Goal: Task Accomplishment & Management: Complete application form

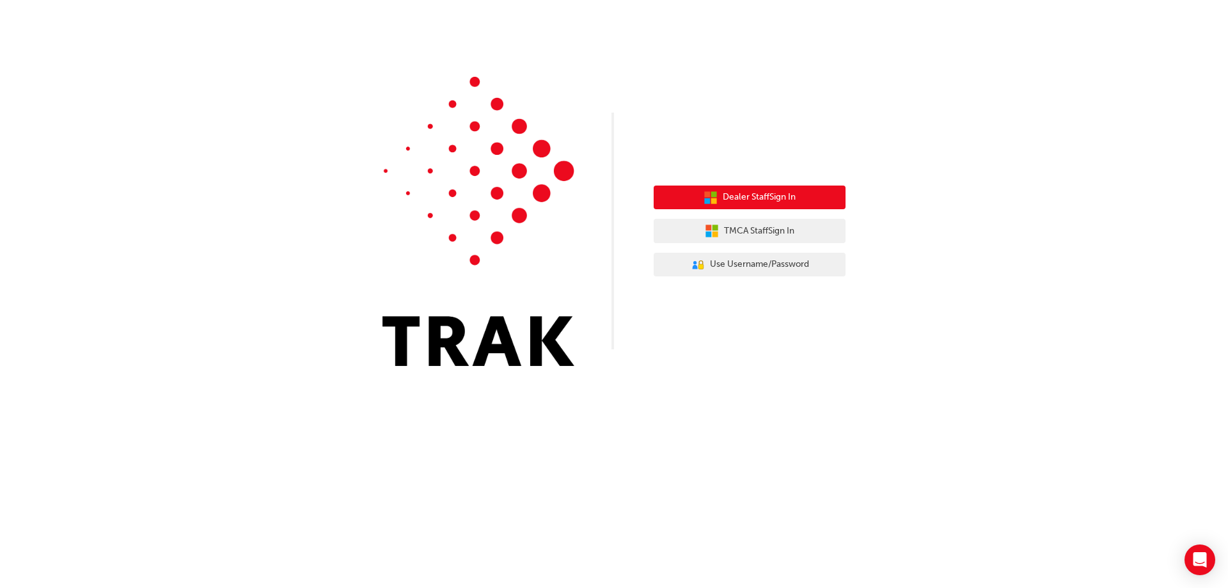
click at [812, 201] on button "Dealer Staff Sign In" at bounding box center [750, 197] width 192 height 24
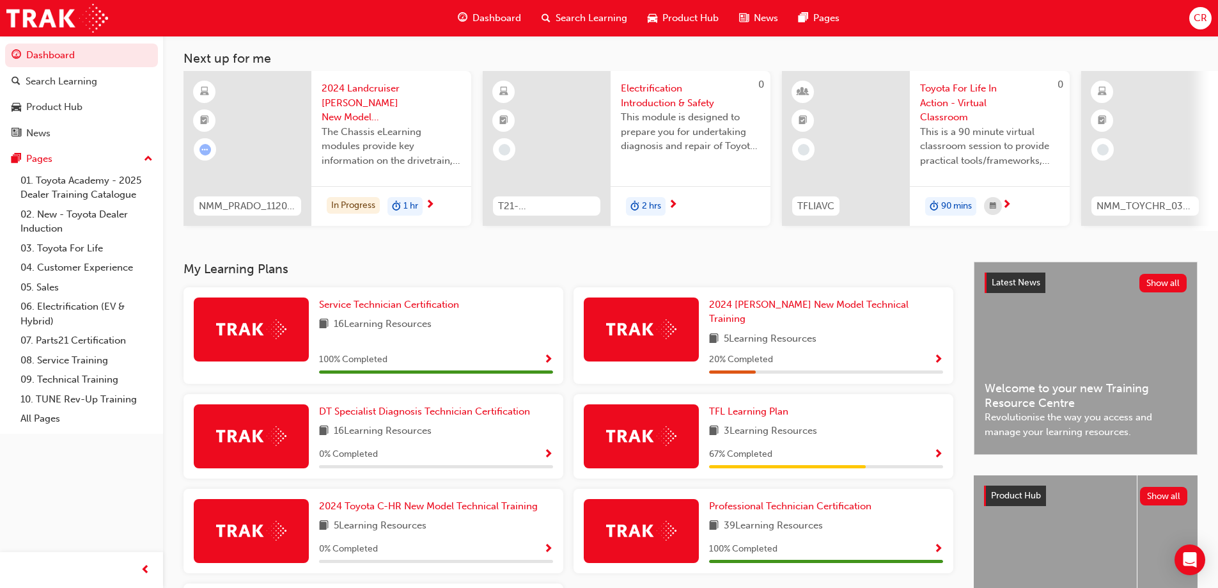
scroll to position [192, 0]
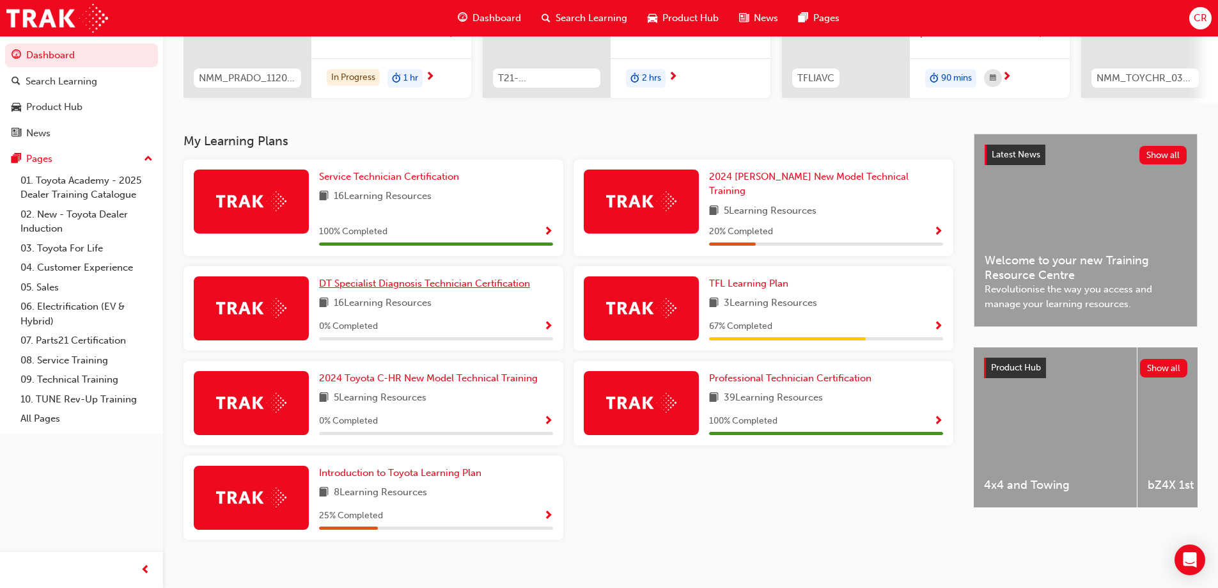
click at [455, 278] on span "DT Specialist Diagnosis Technician Certification" at bounding box center [424, 284] width 211 height 12
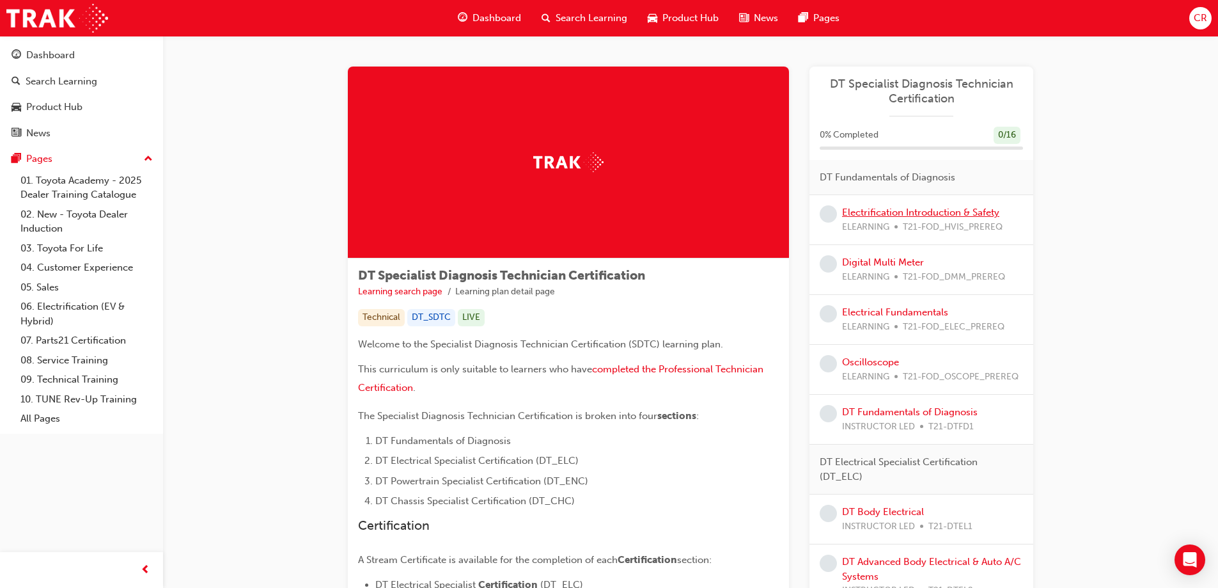
click at [899, 213] on link "Electrification Introduction & Safety" at bounding box center [920, 213] width 157 height 12
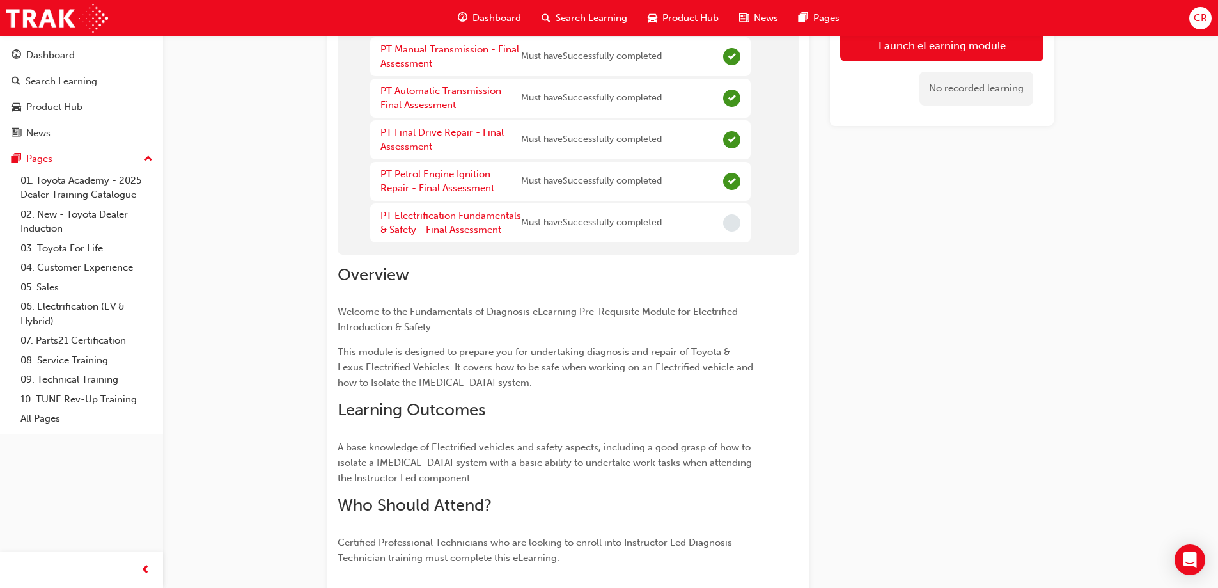
scroll to position [576, 0]
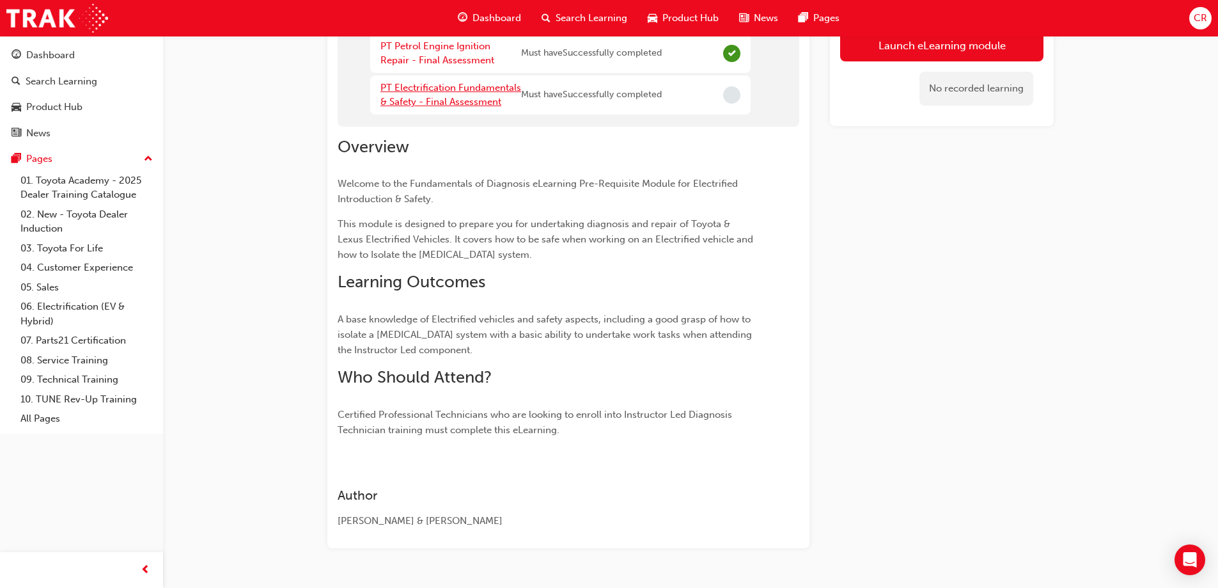
click at [484, 91] on link "PT Electrification Fundamentals & Safety - Final Assessment" at bounding box center [451, 95] width 141 height 26
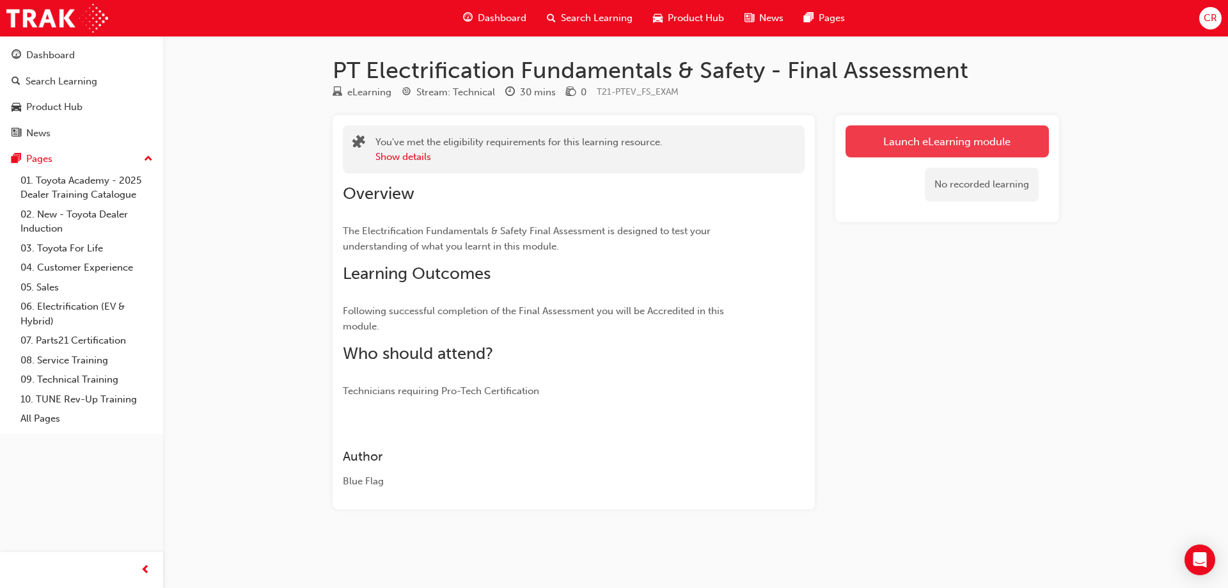
click at [872, 134] on link "Launch eLearning module" at bounding box center [946, 141] width 203 height 32
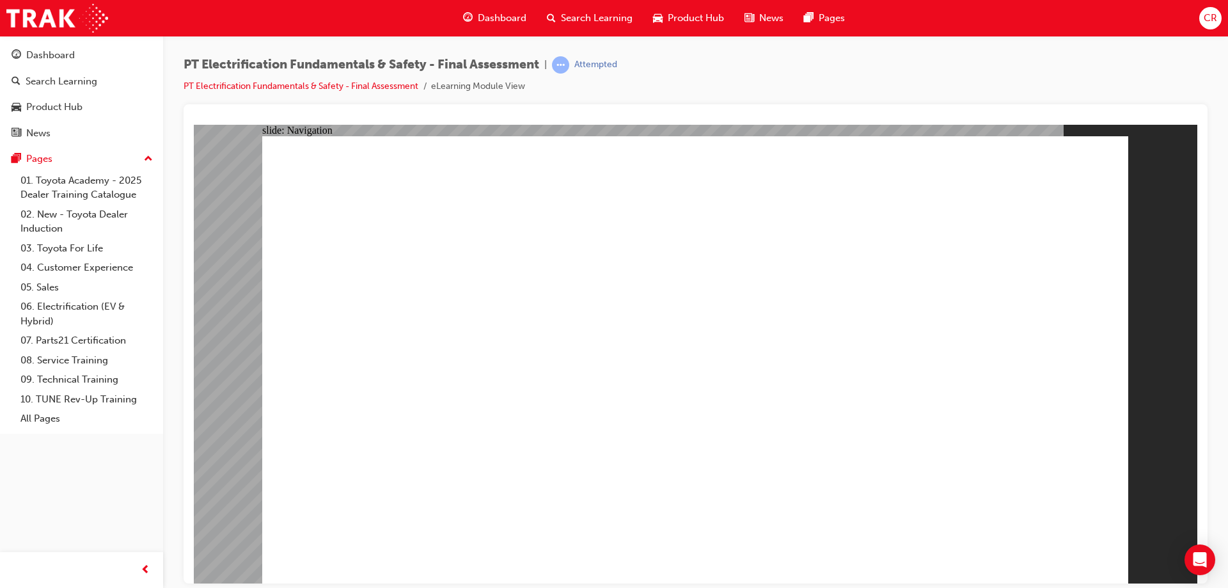
checkbox input "true"
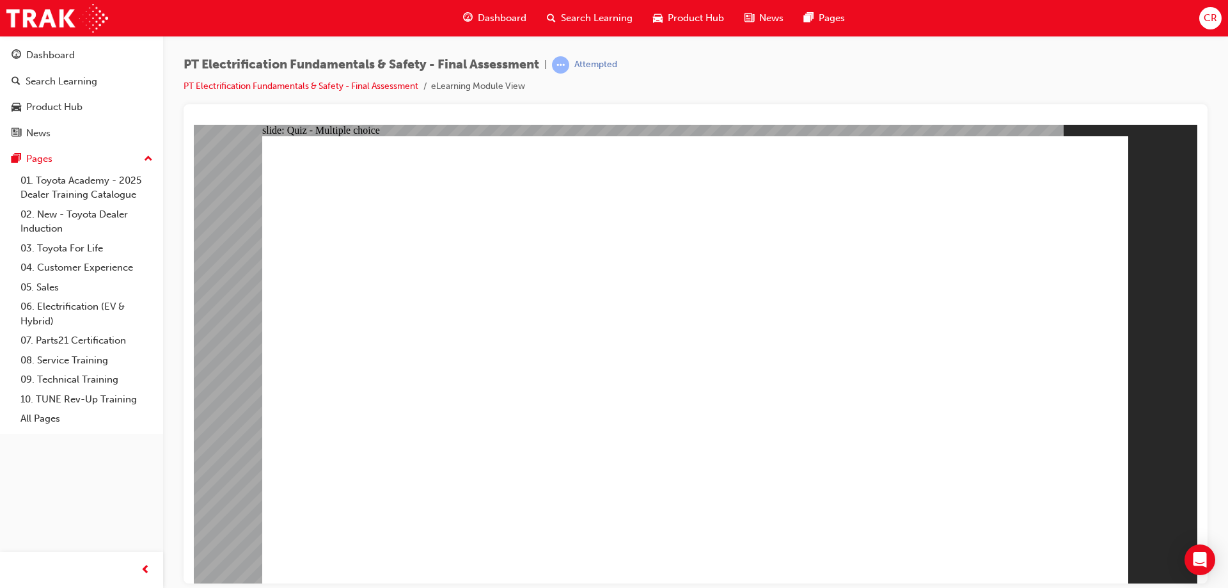
radio input "true"
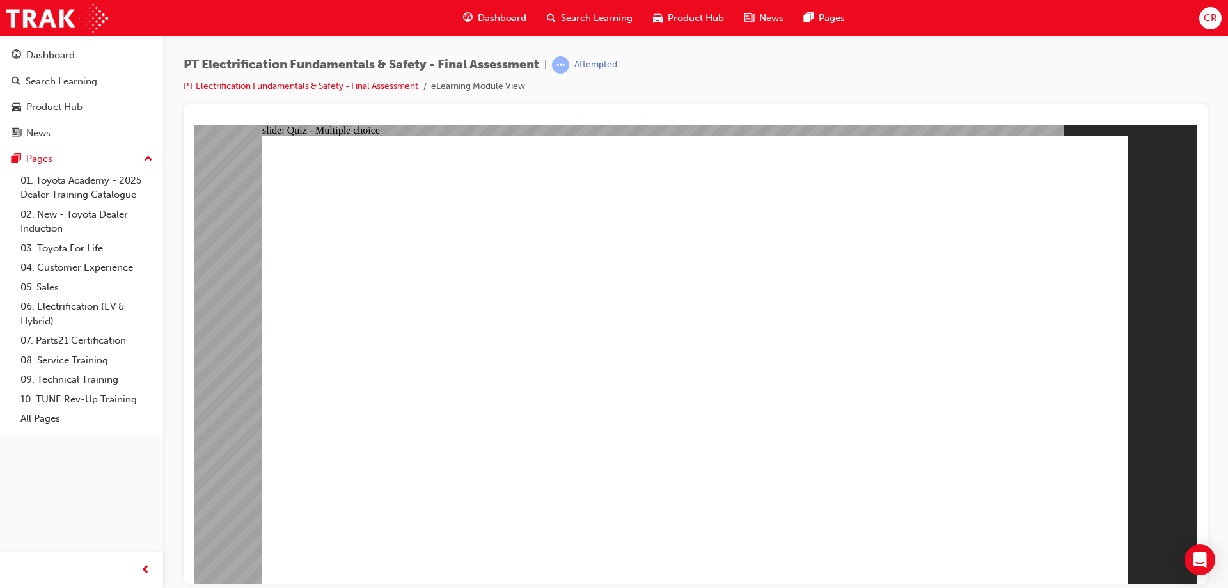
radio input "true"
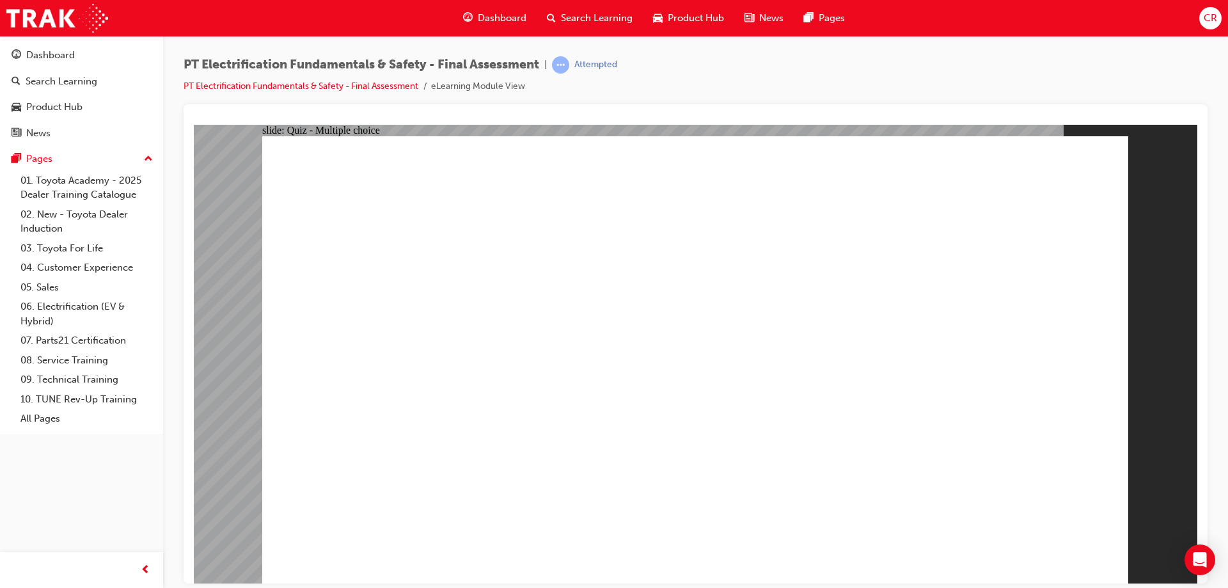
checkbox input "true"
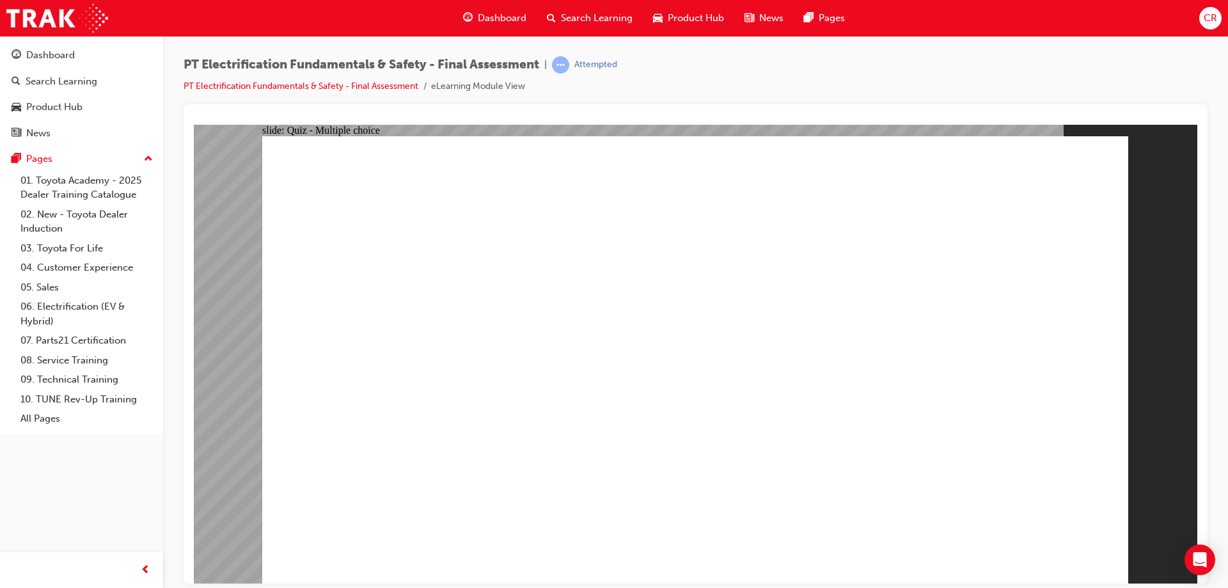
radio input "true"
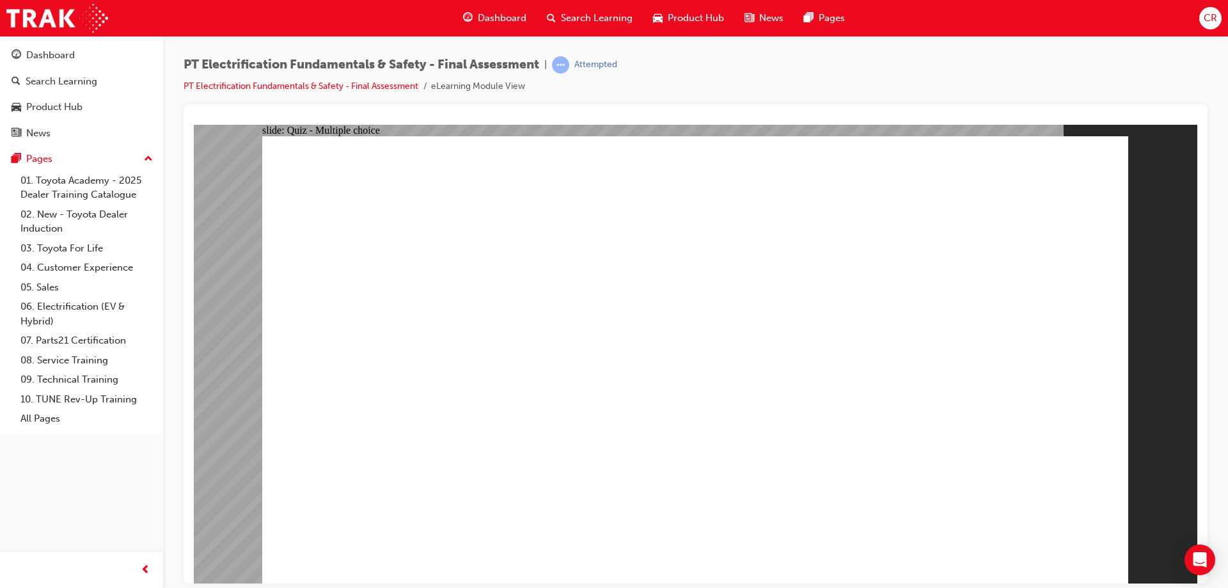
checkbox input "true"
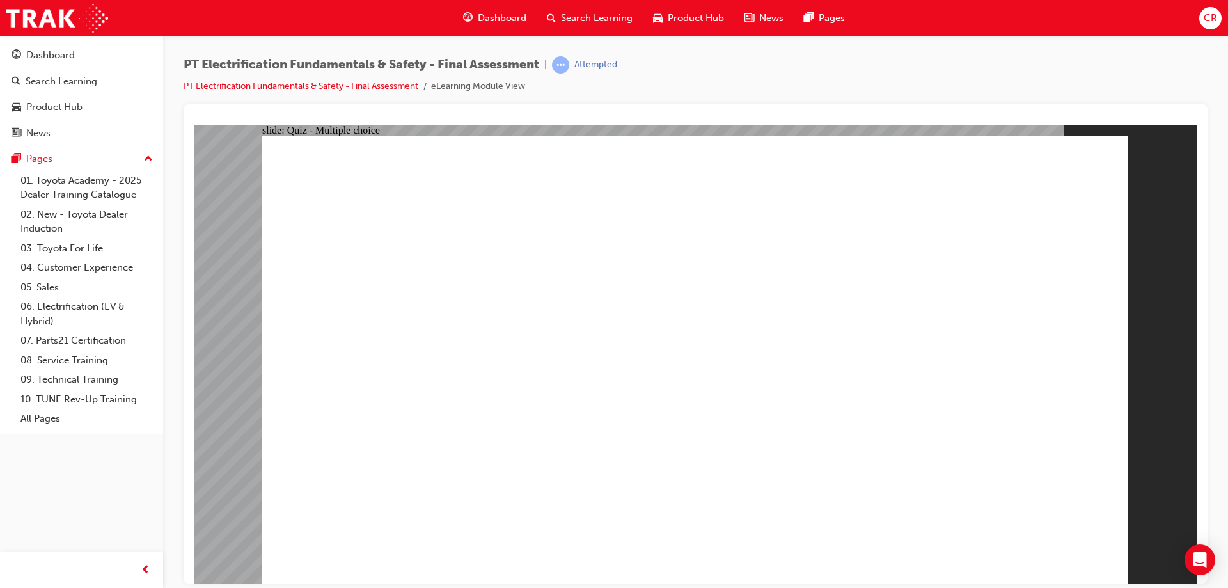
checkbox input "true"
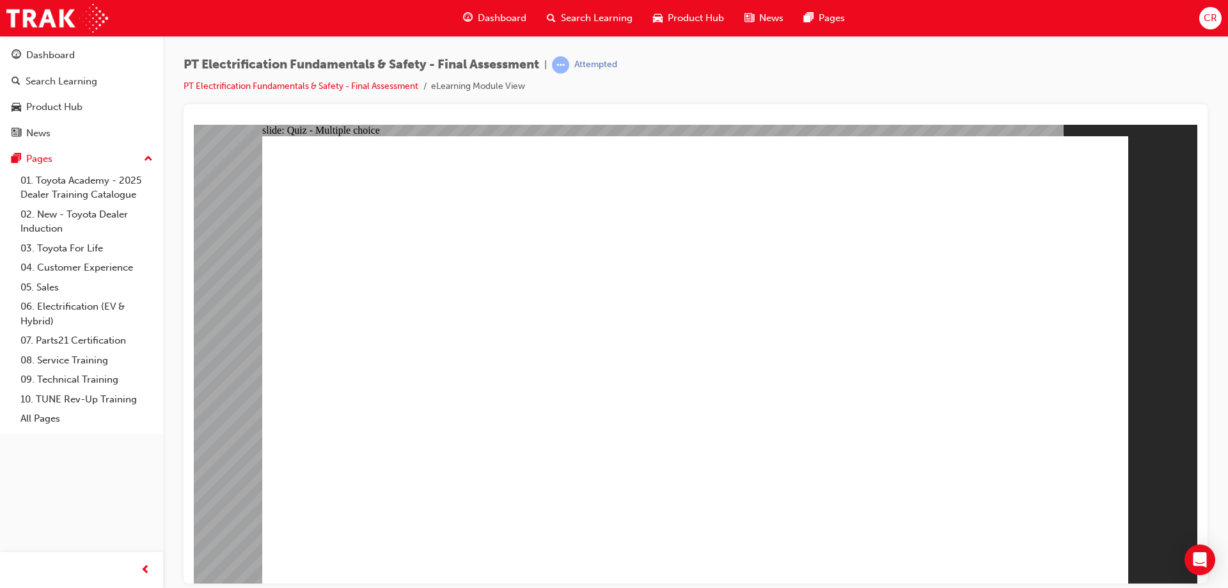
radio input "true"
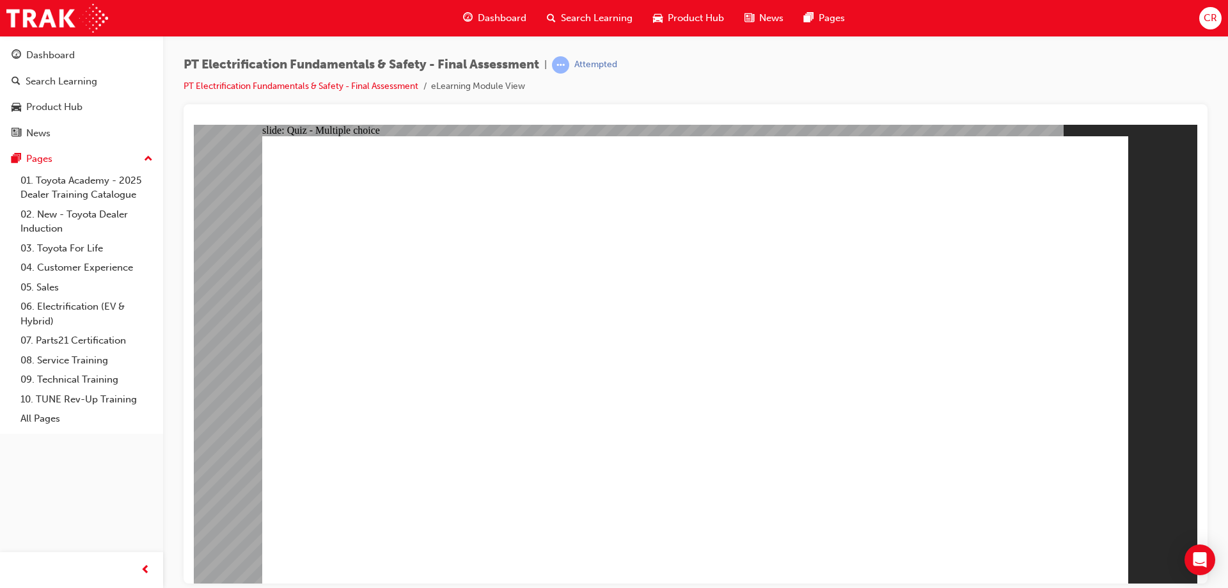
radio input "true"
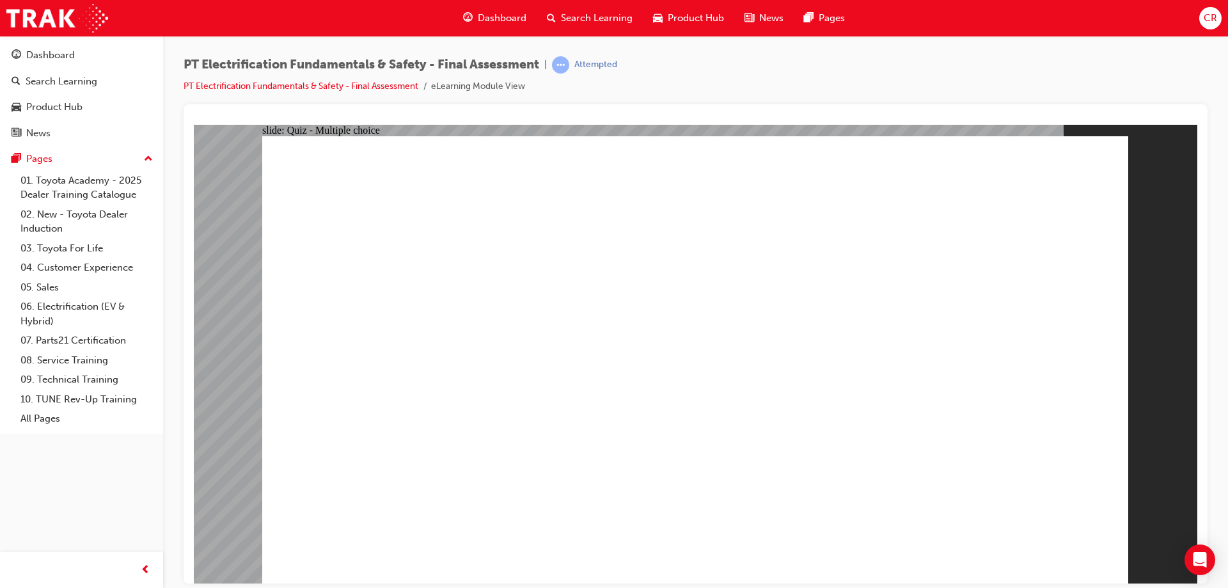
radio input "true"
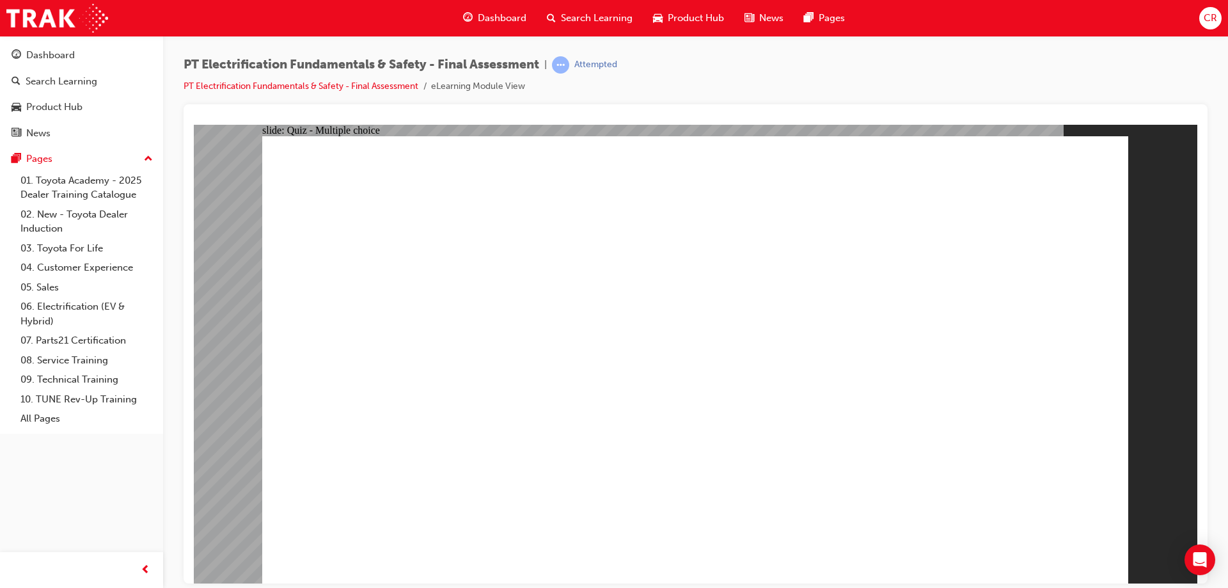
radio input "true"
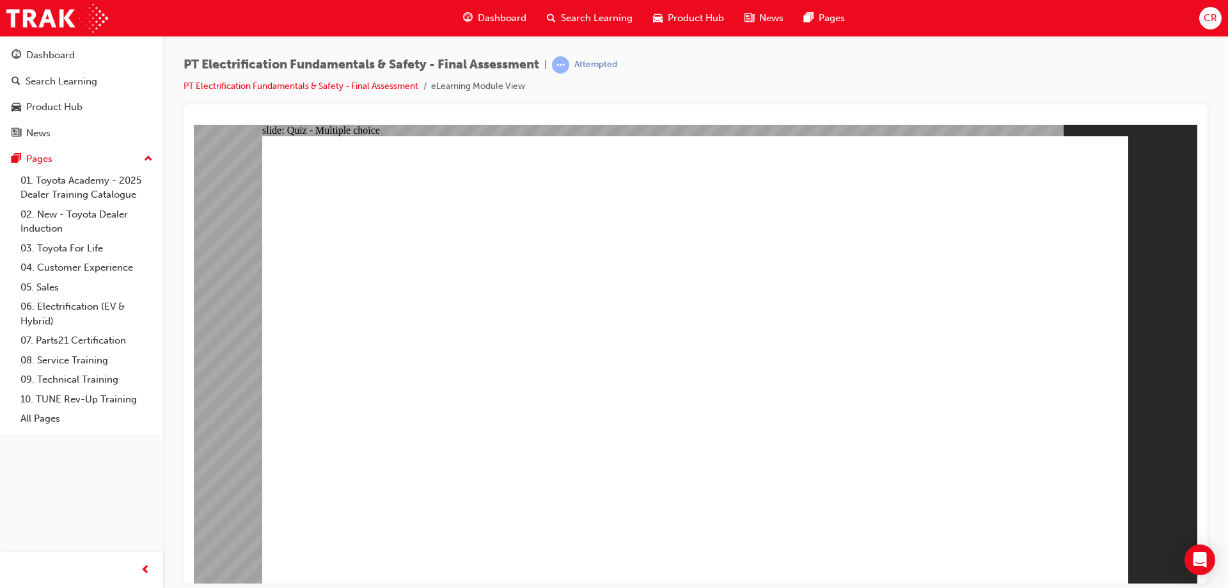
radio input "true"
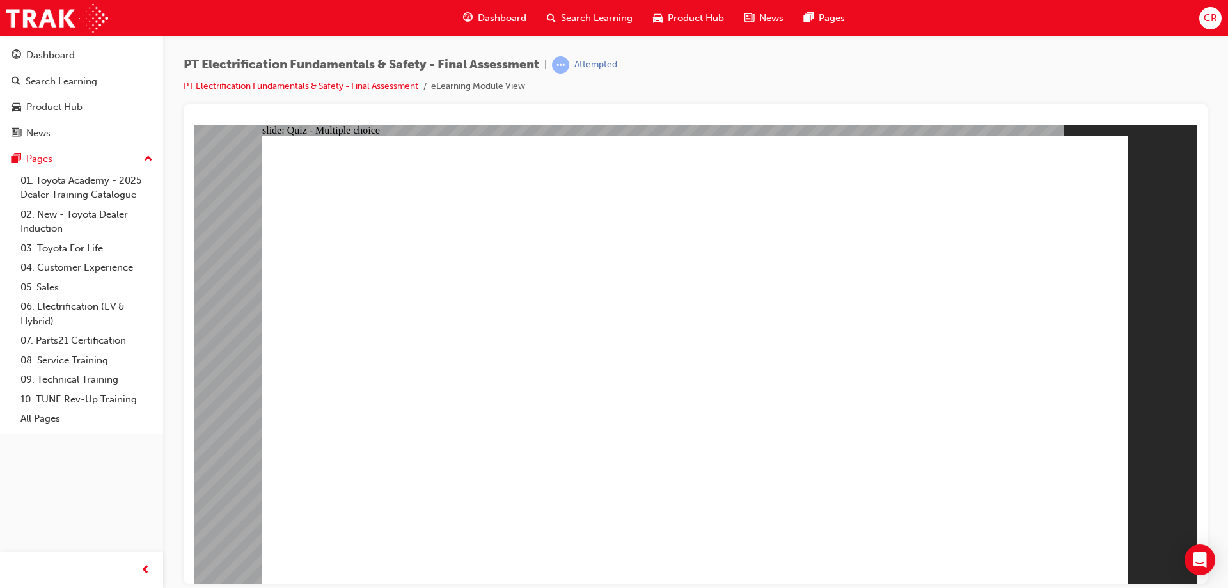
radio input "true"
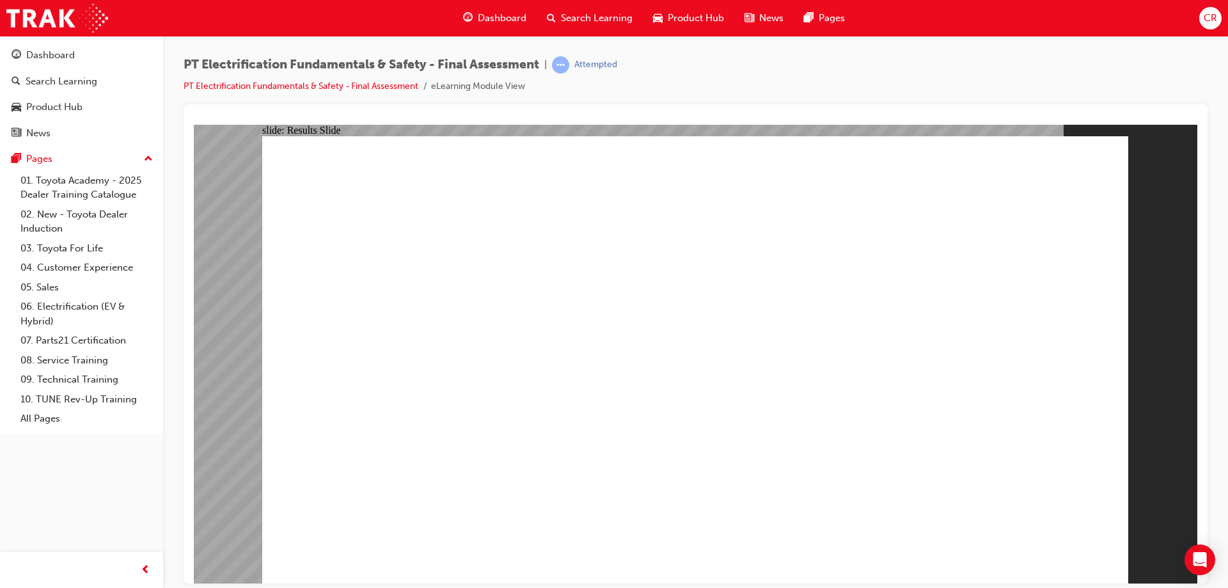
drag, startPoint x: 657, startPoint y: 423, endPoint x: 645, endPoint y: 421, distance: 12.4
checkbox input "true"
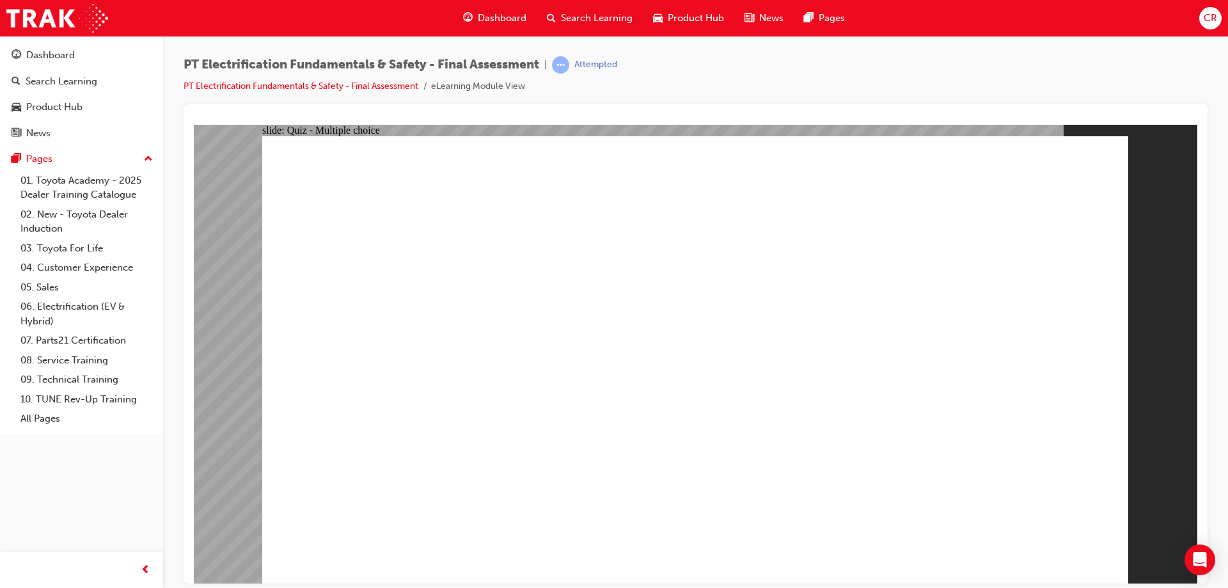
checkbox input "true"
radio input "true"
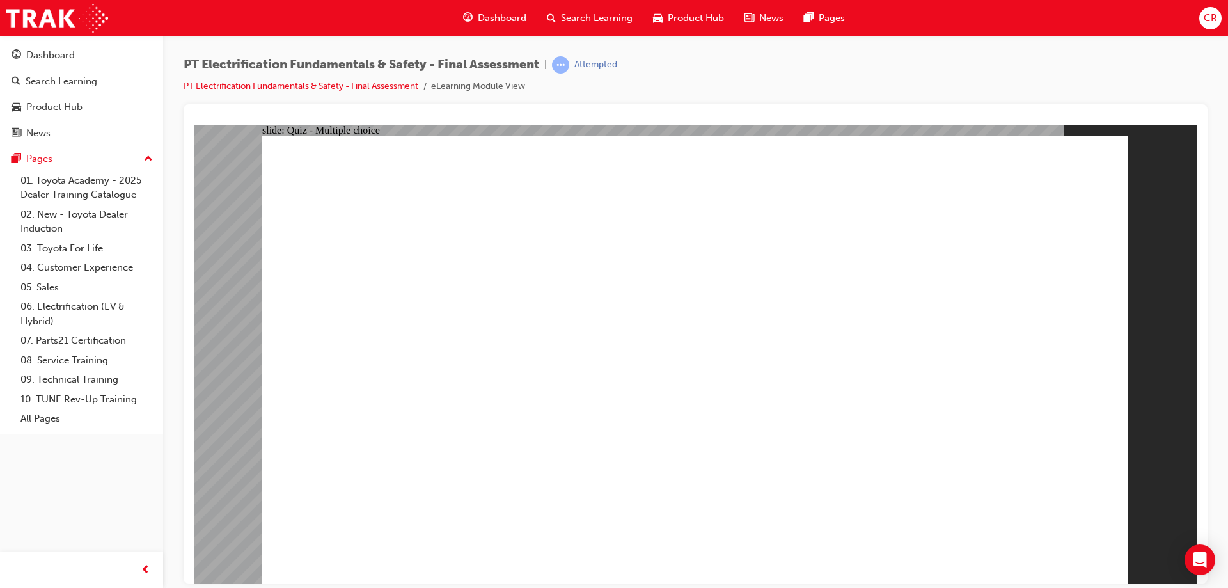
radio input "true"
drag, startPoint x: 670, startPoint y: 565, endPoint x: 669, endPoint y: 527, distance: 37.8
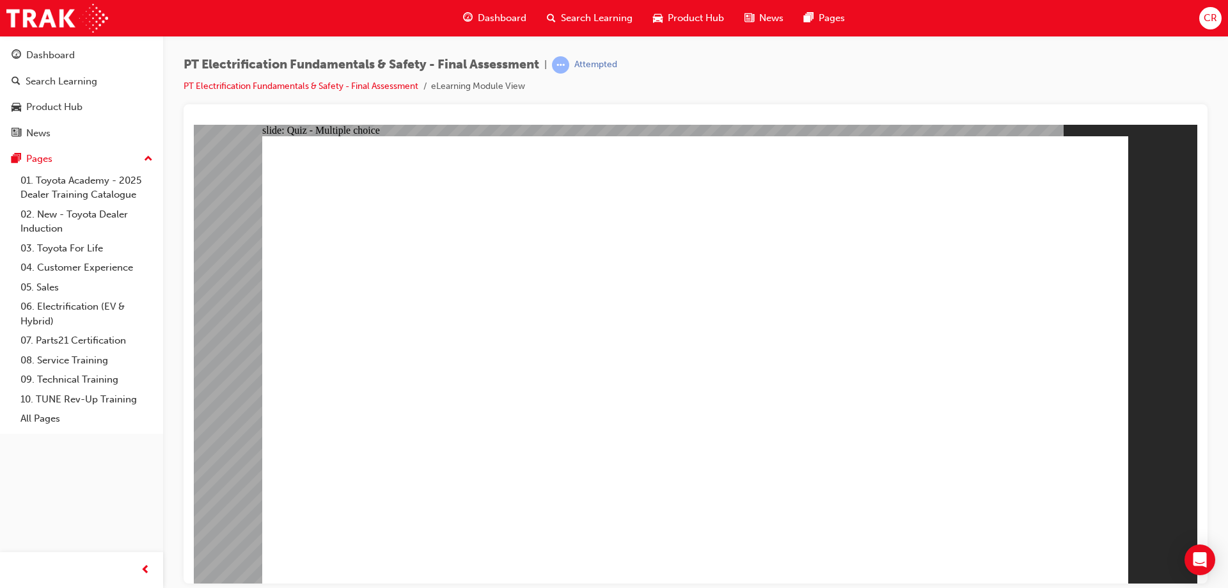
radio input "true"
checkbox input "true"
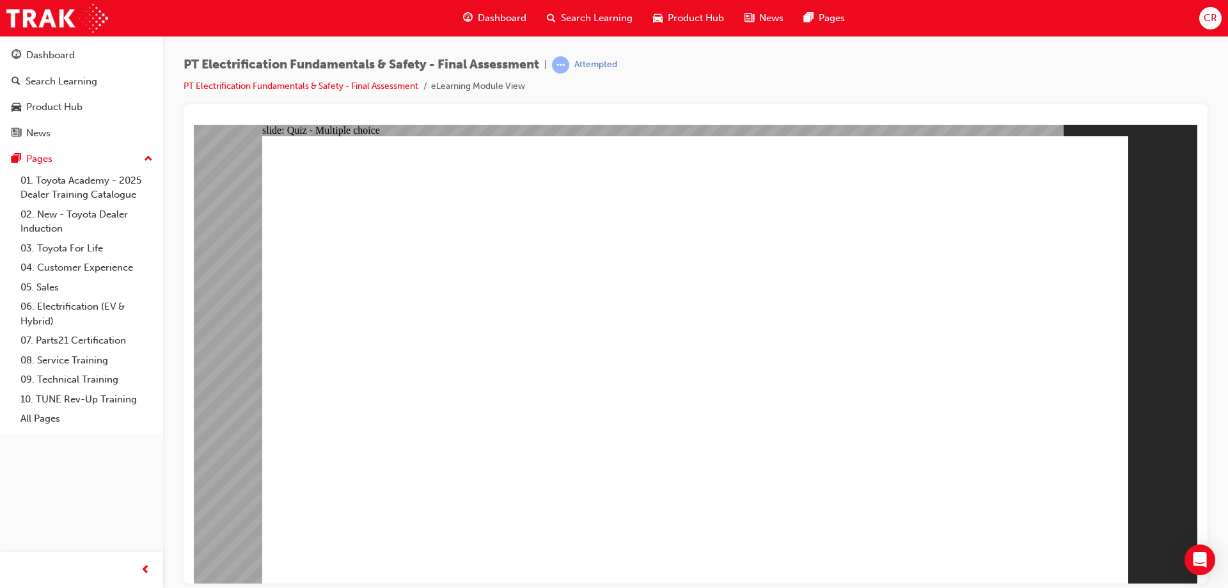
checkbox input "true"
radio input "true"
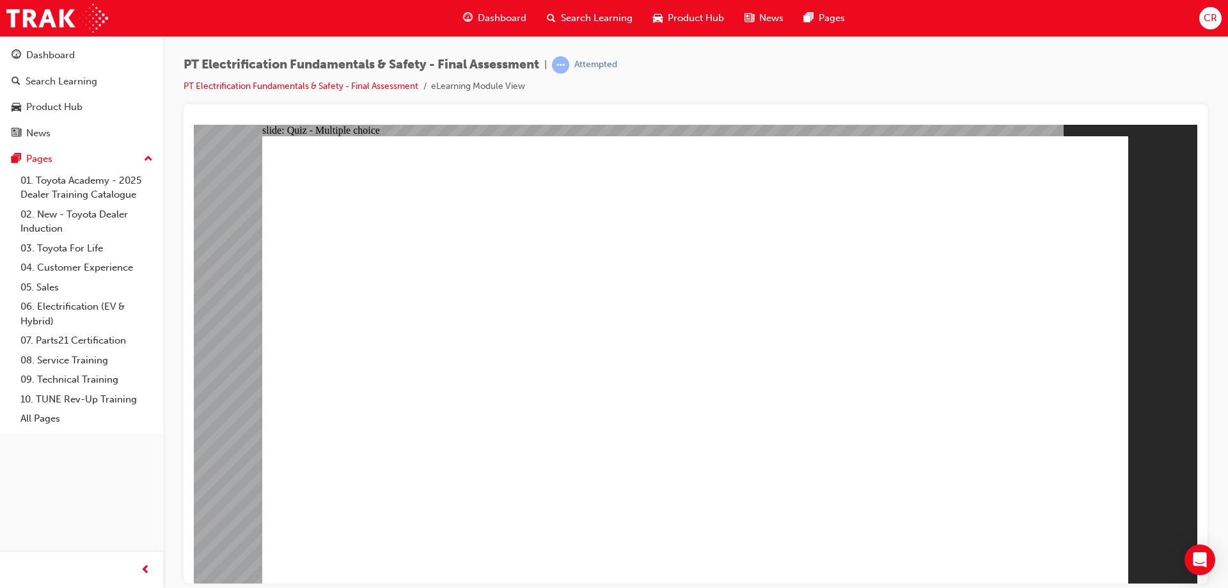
radio input "true"
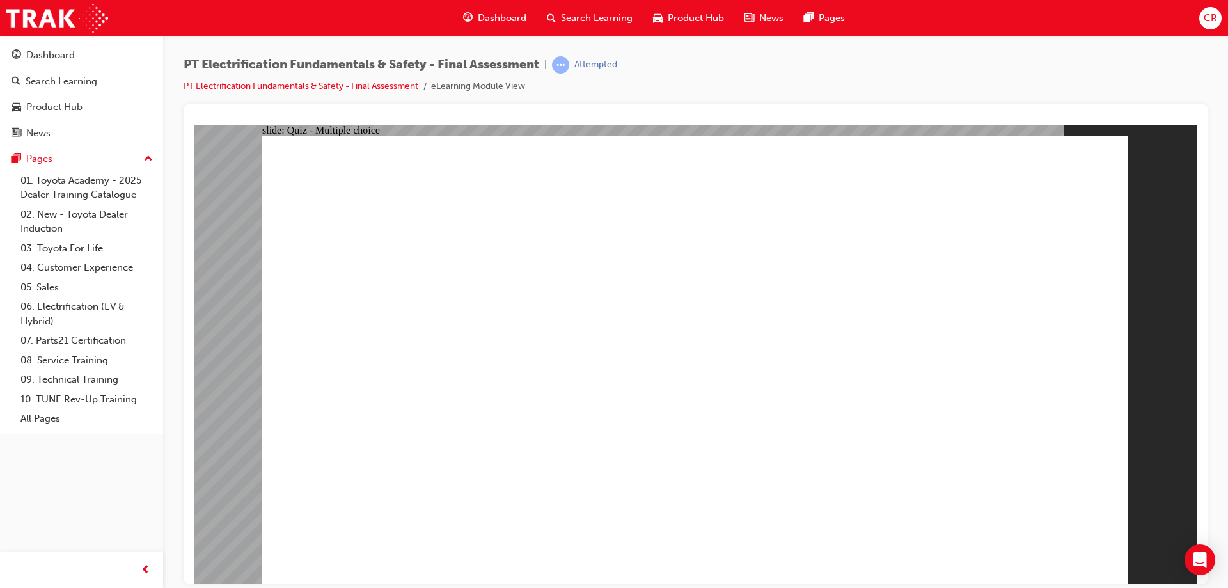
checkbox input "true"
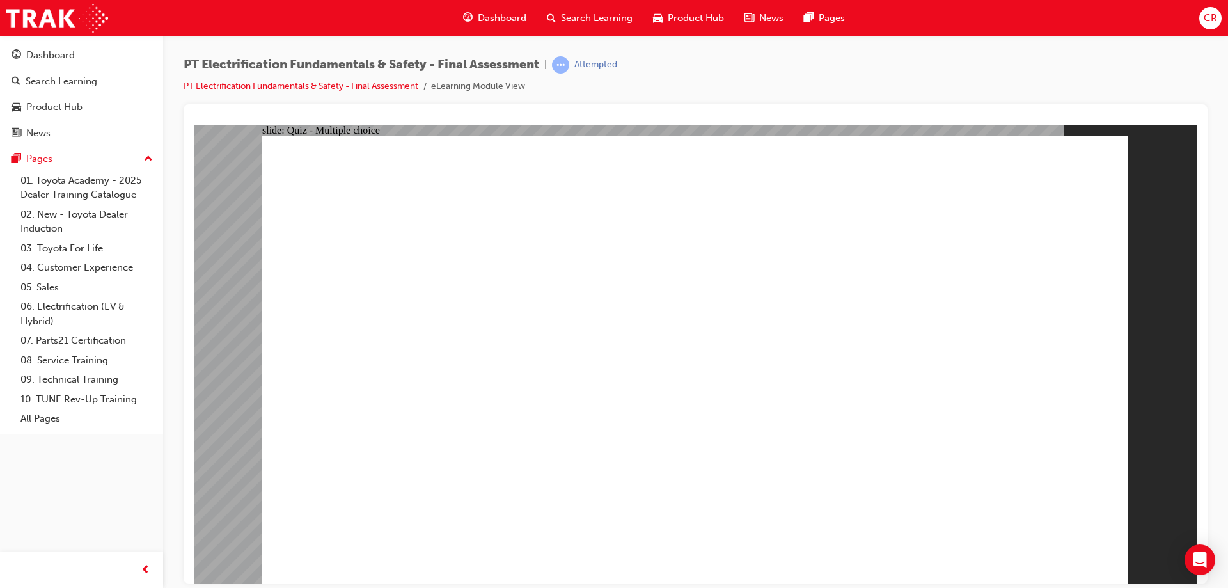
checkbox input "true"
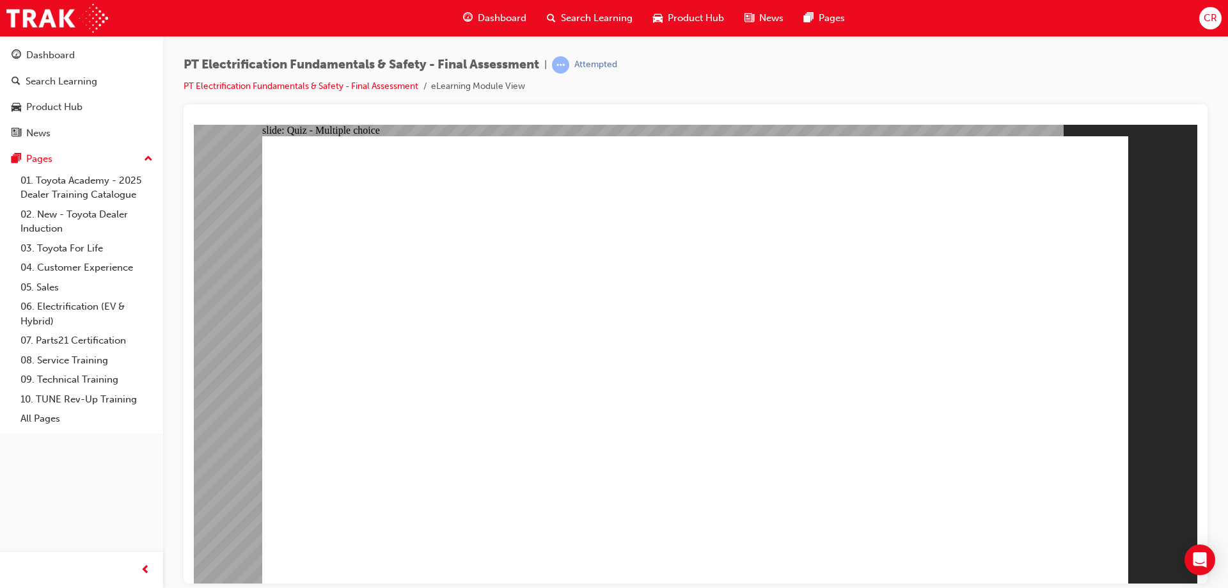
radio input "true"
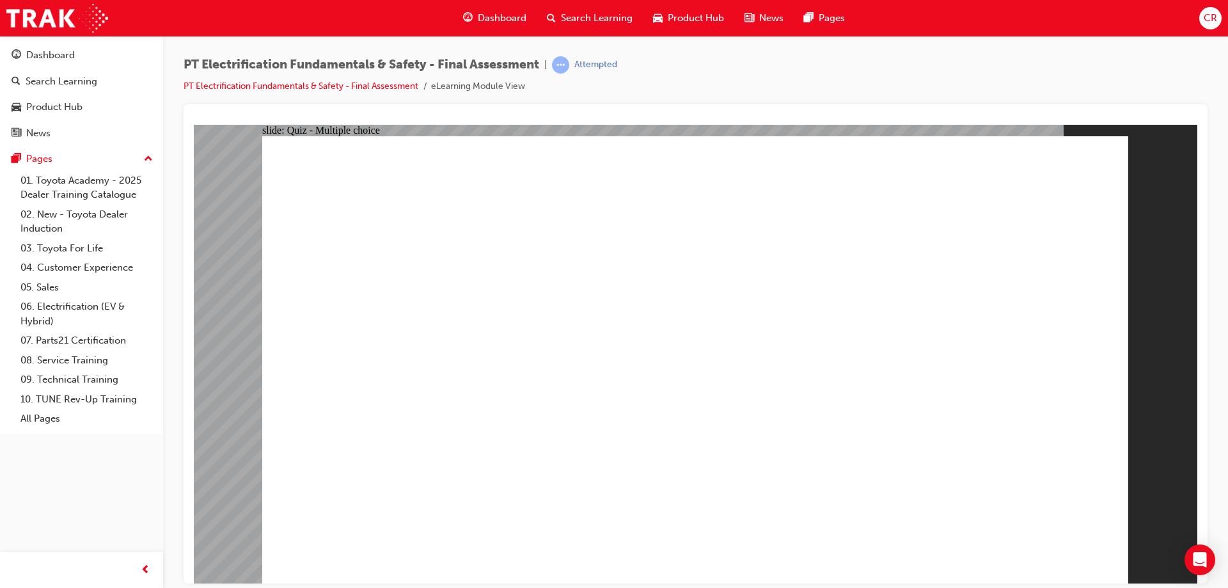
radio input "true"
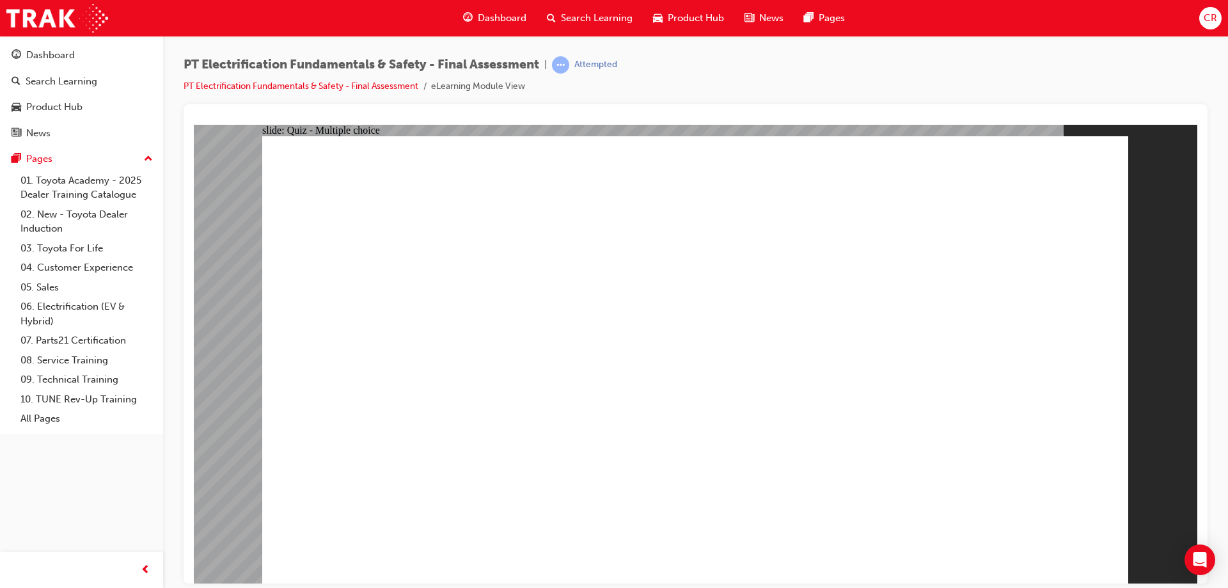
radio input "true"
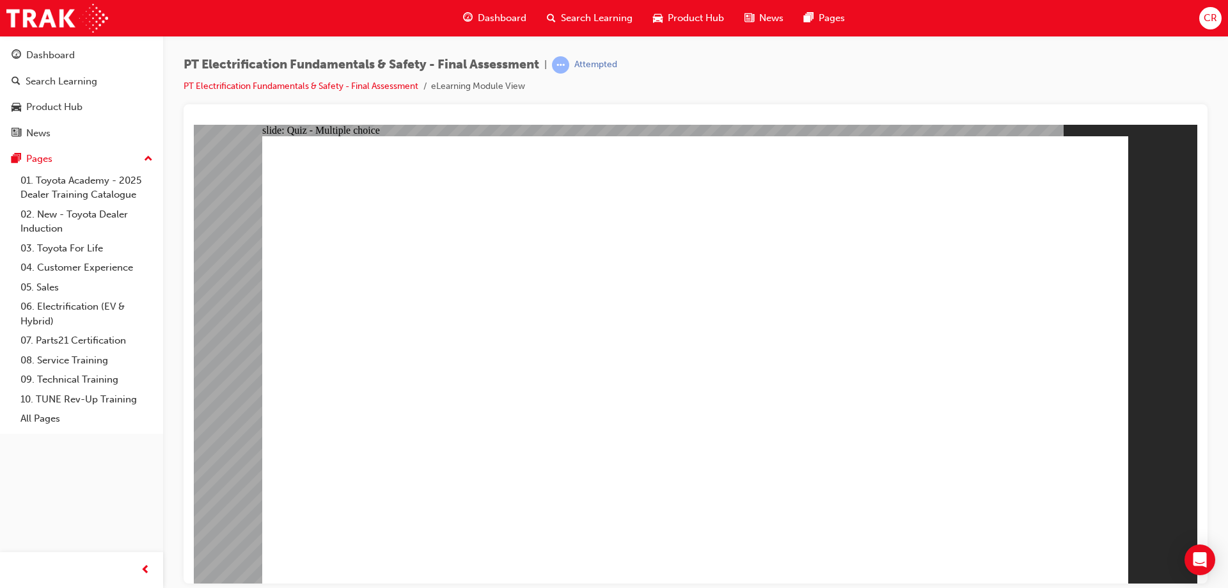
radio input "true"
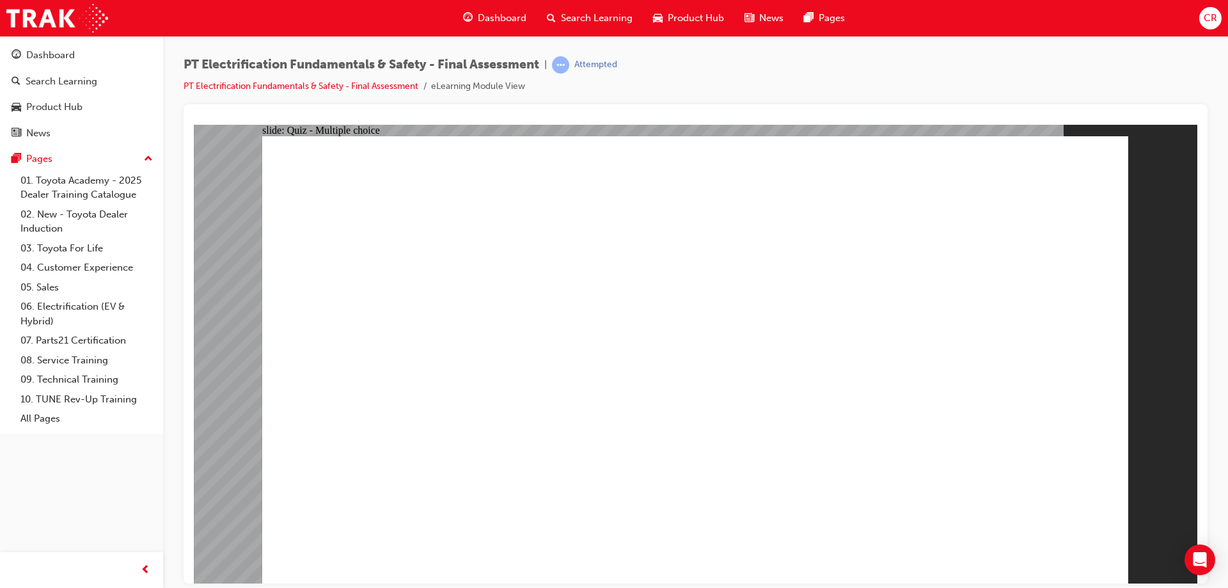
radio input "true"
drag, startPoint x: 672, startPoint y: 503, endPoint x: 669, endPoint y: 513, distance: 10.1
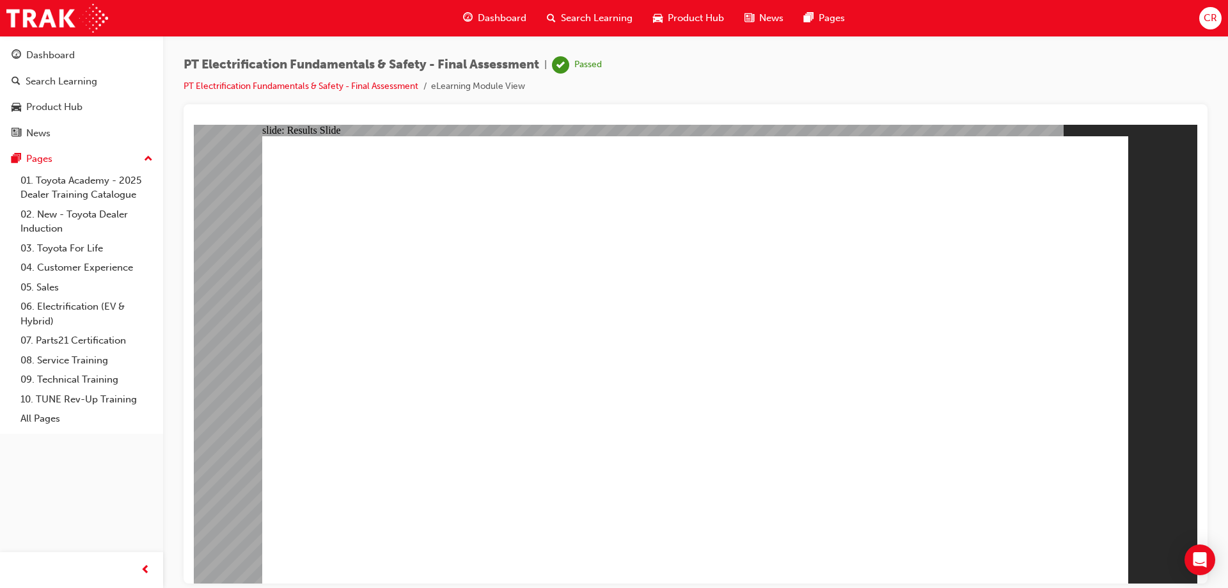
click at [1202, 17] on div "CR" at bounding box center [1210, 18] width 22 height 22
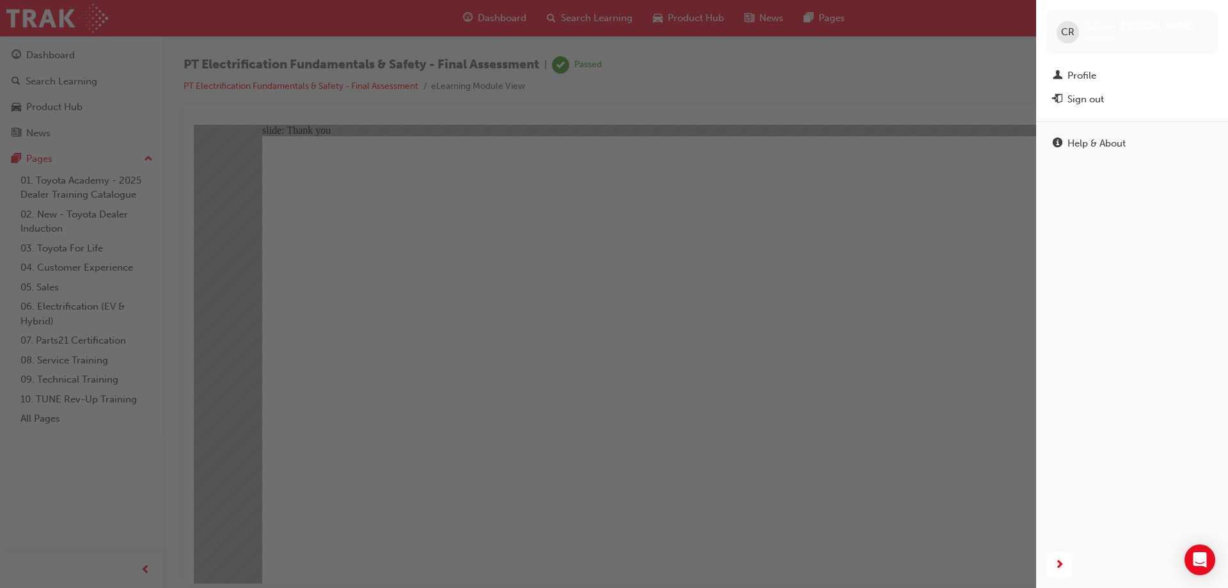
click at [1124, 109] on button "Sign out" at bounding box center [1131, 100] width 171 height 24
